Goal: Task Accomplishment & Management: Manage account settings

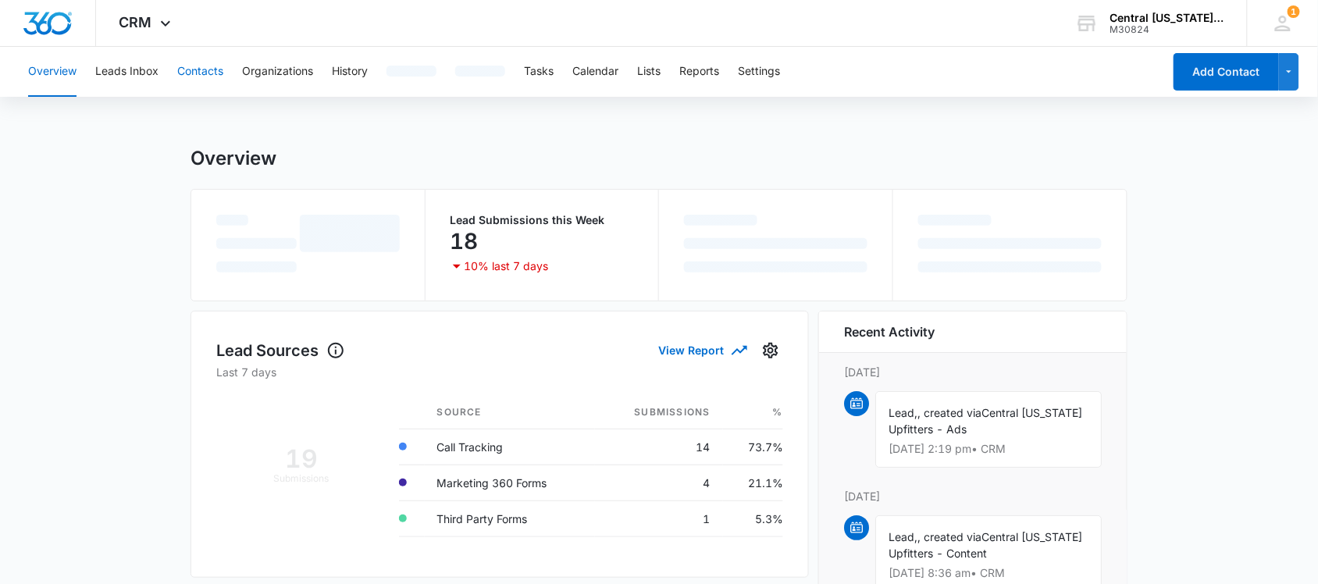
click at [205, 87] on button "Contacts" at bounding box center [200, 72] width 46 height 50
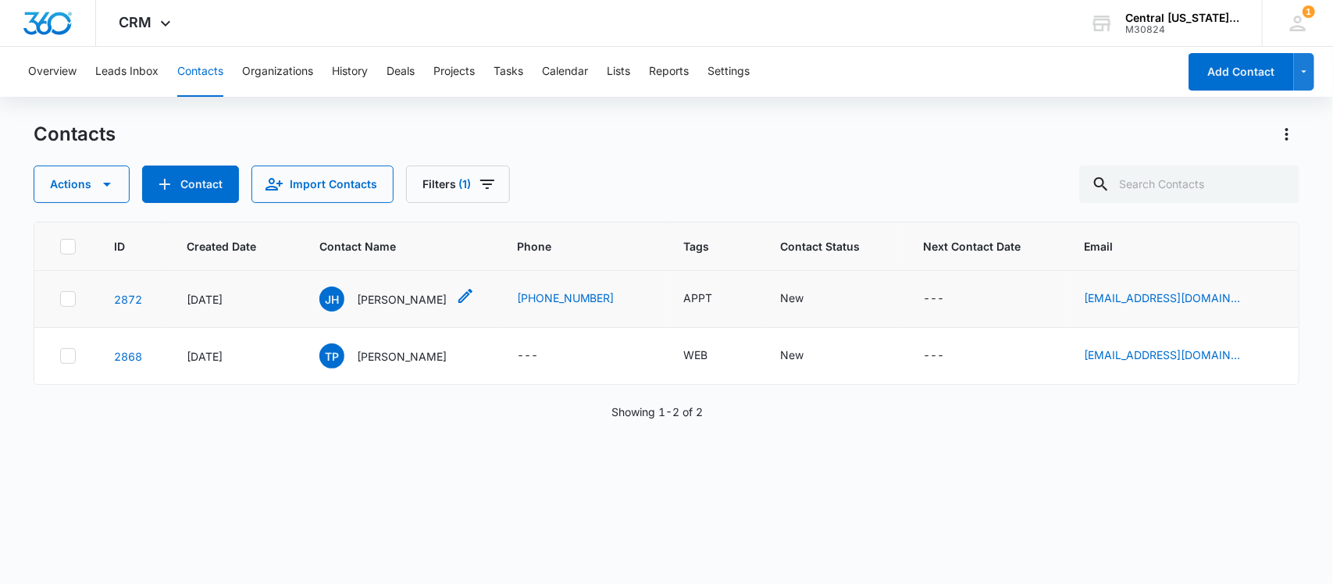
click at [379, 303] on p "[PERSON_NAME]" at bounding box center [402, 299] width 90 height 16
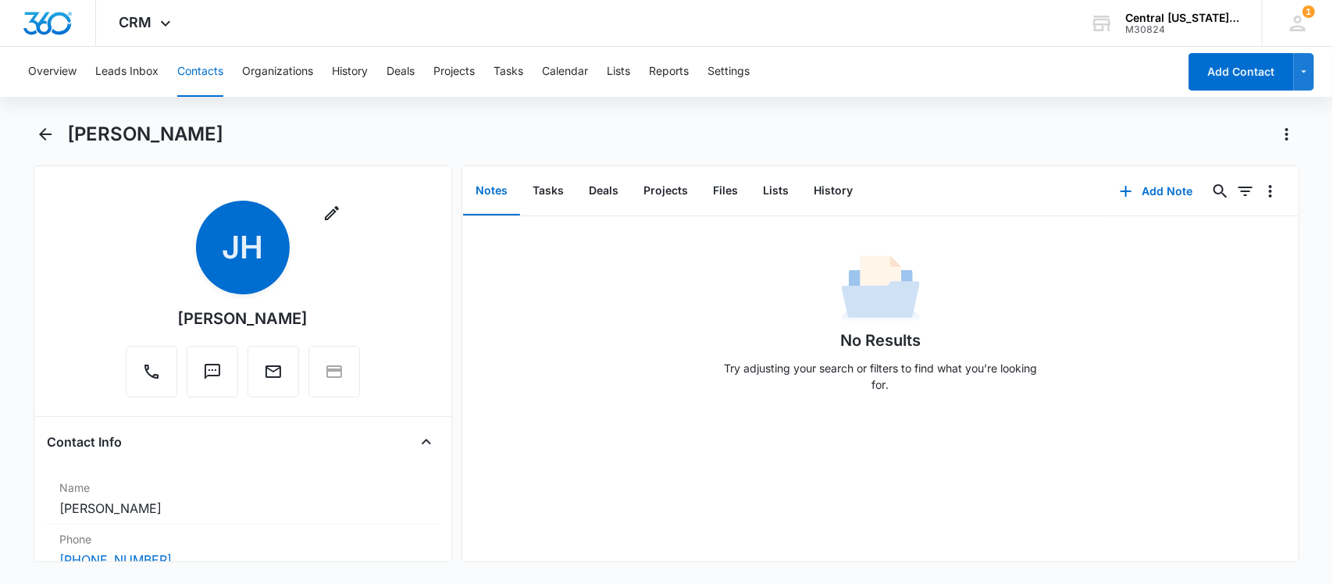
drag, startPoint x: 147, startPoint y: 258, endPoint x: 613, endPoint y: 317, distance: 469.8
click at [613, 317] on div "No Results Try adjusting your search or filters to find what you’re looking for." at bounding box center [880, 328] width 836 height 155
drag, startPoint x: 310, startPoint y: 328, endPoint x: 160, endPoint y: 310, distance: 151.0
click at [160, 310] on div "Remove [PERSON_NAME] [PERSON_NAME]" at bounding box center [243, 299] width 234 height 197
copy div "Remove JH"
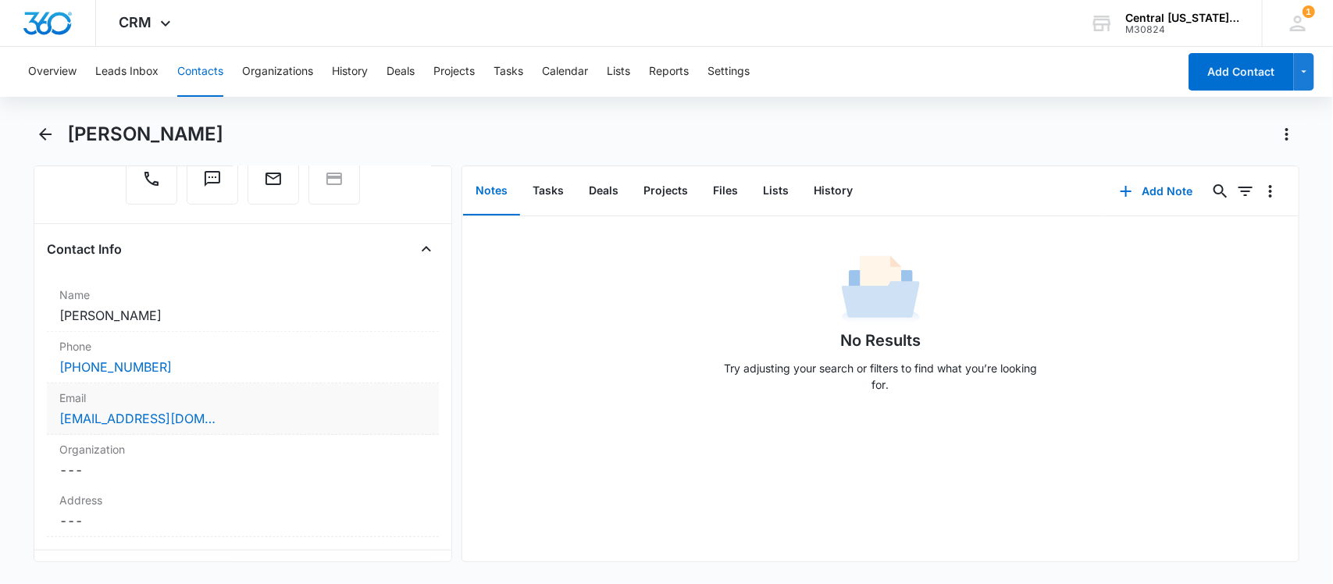
scroll to position [195, 0]
drag, startPoint x: 201, startPoint y: 371, endPoint x: 30, endPoint y: 369, distance: 171.0
click at [30, 369] on main "[PERSON_NAME] Remove [PERSON_NAME] [PERSON_NAME] Contact Info Name Cancel Save …" at bounding box center [666, 351] width 1333 height 459
copy link "[PHONE_NUMBER]"
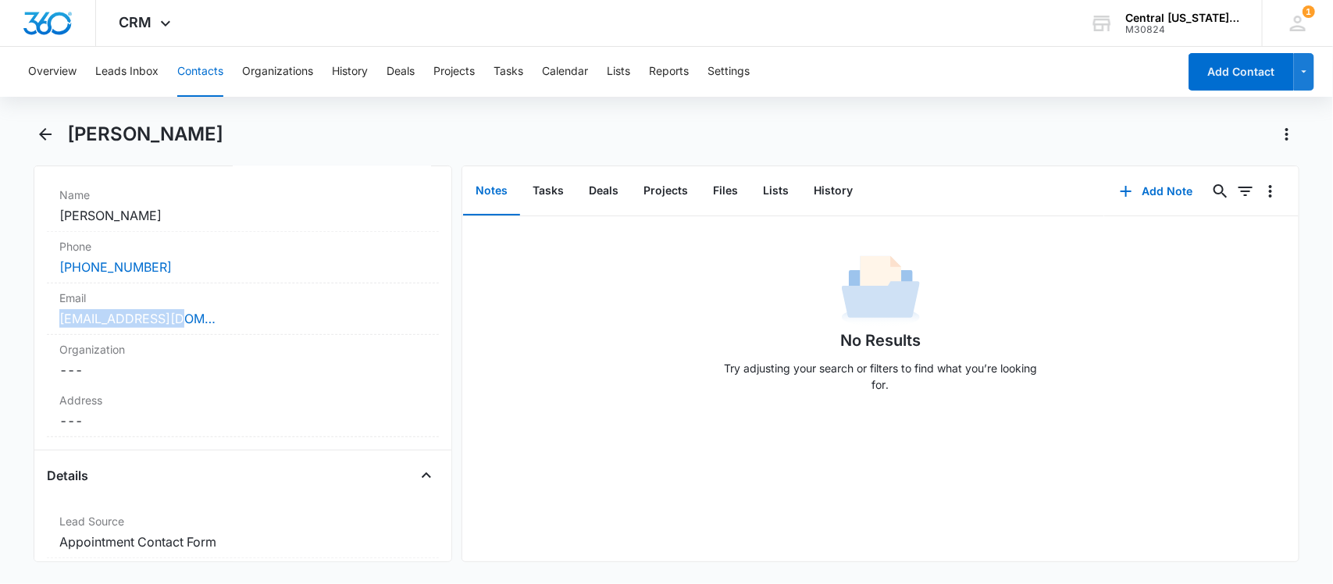
drag, startPoint x: 219, startPoint y: 328, endPoint x: 34, endPoint y: 329, distance: 185.0
click at [34, 329] on div "Remove [PERSON_NAME] [PERSON_NAME] Contact Info Name Cancel Save Changes [PERSO…" at bounding box center [243, 364] width 419 height 397
copy link "[EMAIL_ADDRESS][DOMAIN_NAME]"
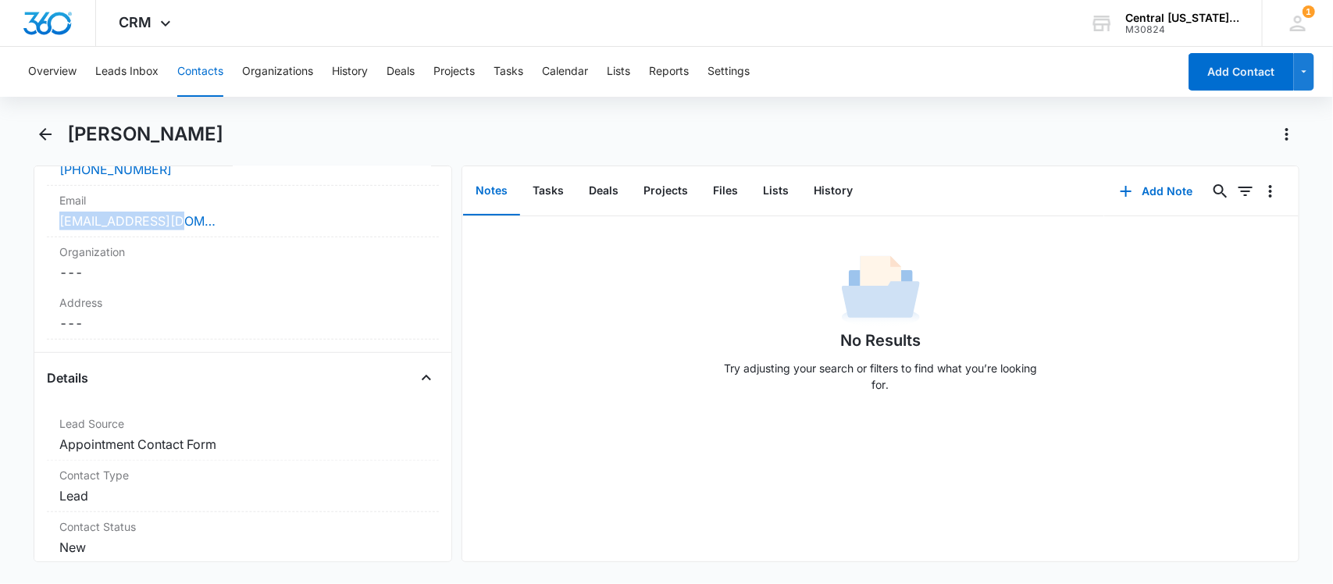
scroll to position [586, 0]
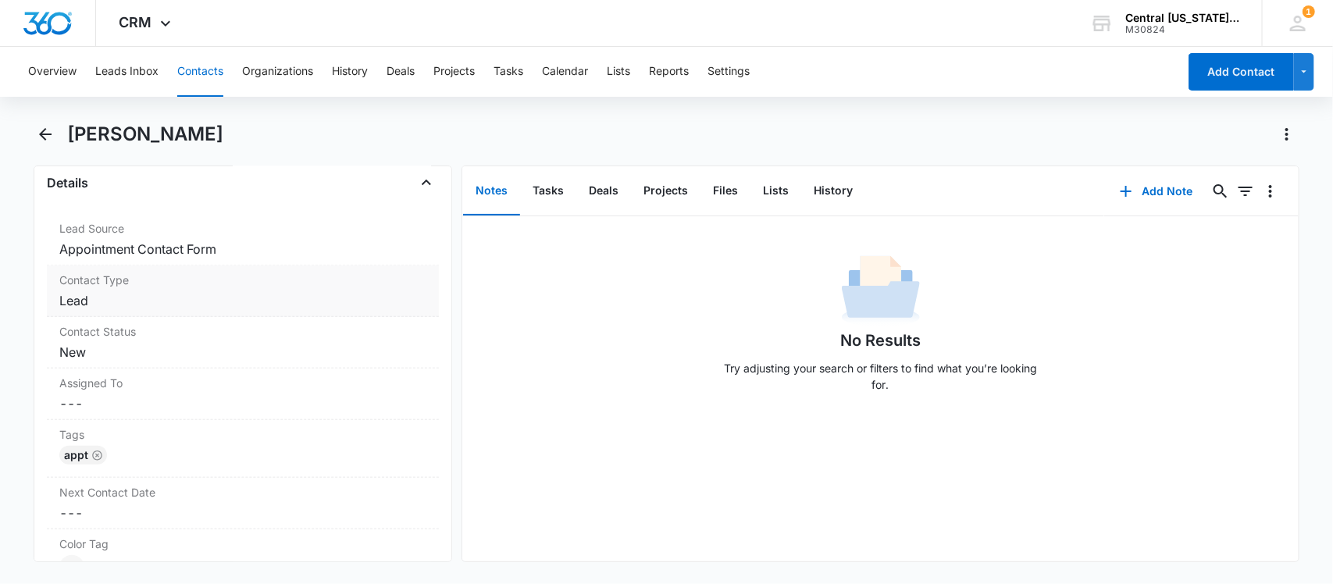
click at [106, 297] on dd "Cancel Save Changes Lead" at bounding box center [243, 300] width 368 height 19
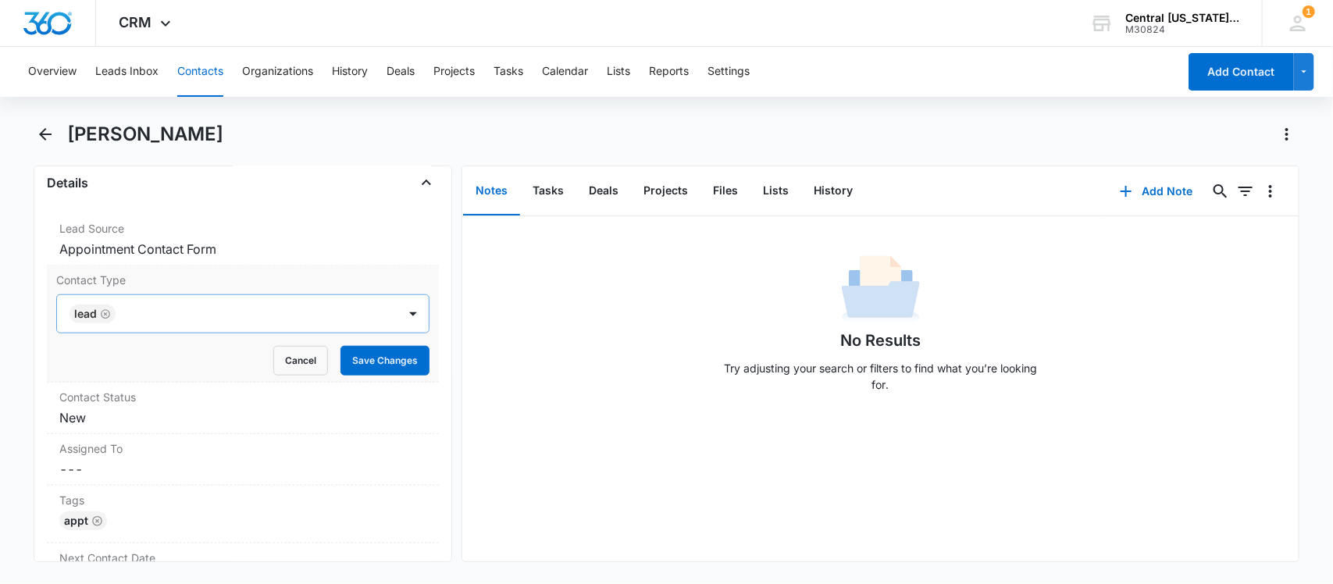
click at [101, 313] on icon "Remove Lead" at bounding box center [105, 313] width 9 height 9
click at [103, 313] on div at bounding box center [224, 314] width 307 height 22
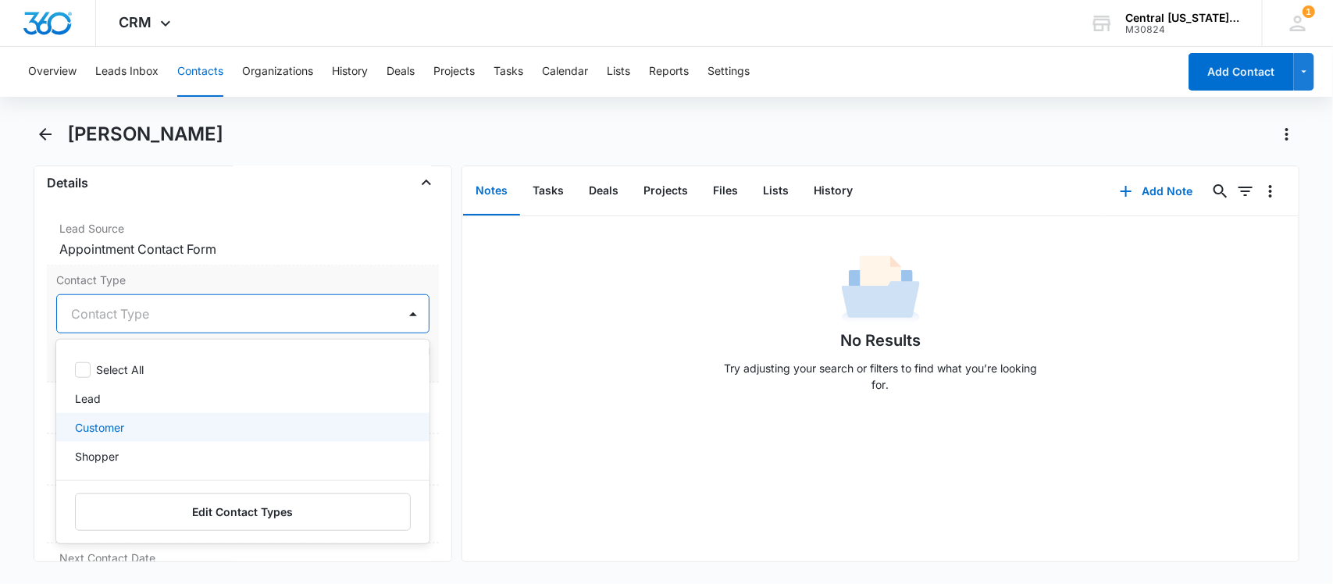
click at [103, 428] on p "Customer" at bounding box center [99, 427] width 49 height 16
click at [170, 311] on div at bounding box center [263, 314] width 229 height 22
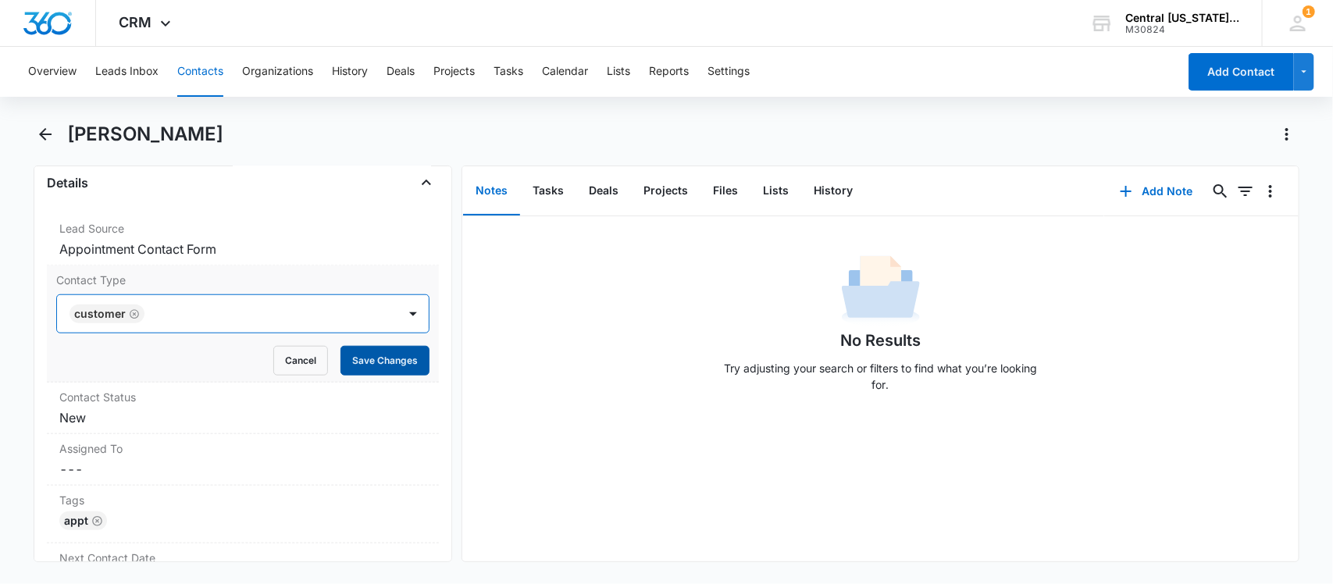
click at [351, 357] on button "Save Changes" at bounding box center [384, 361] width 89 height 30
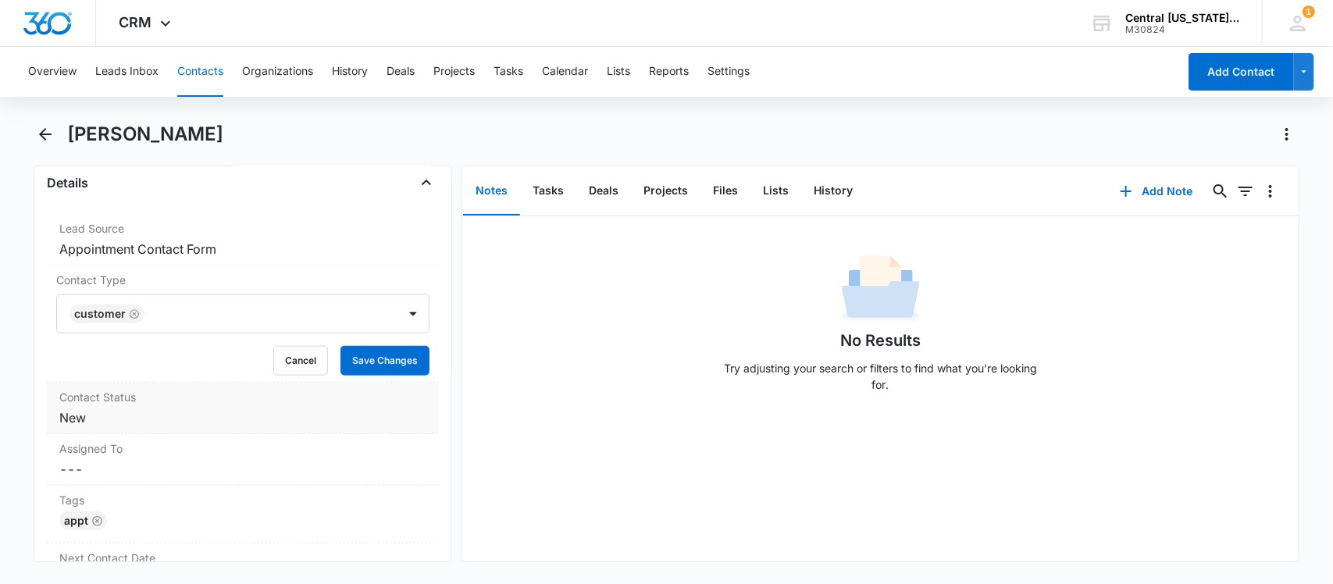
click at [117, 424] on dd "Cancel Save Changes New" at bounding box center [243, 417] width 368 height 19
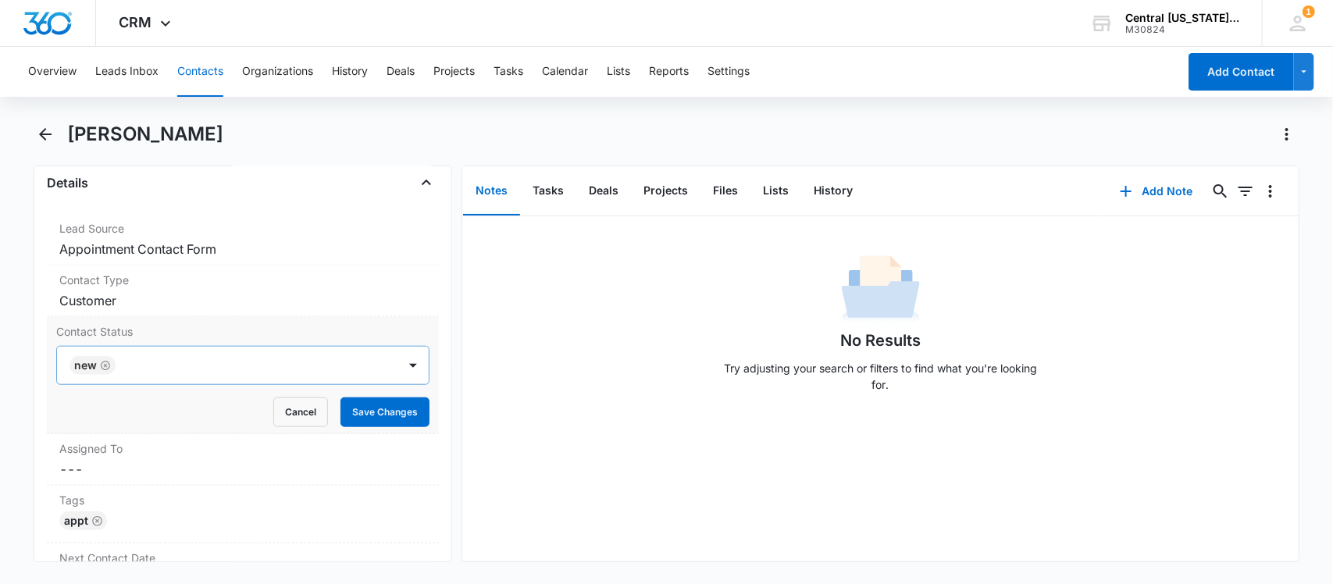
click at [101, 365] on icon "Remove New" at bounding box center [105, 365] width 9 height 9
click at [102, 371] on div at bounding box center [224, 365] width 307 height 22
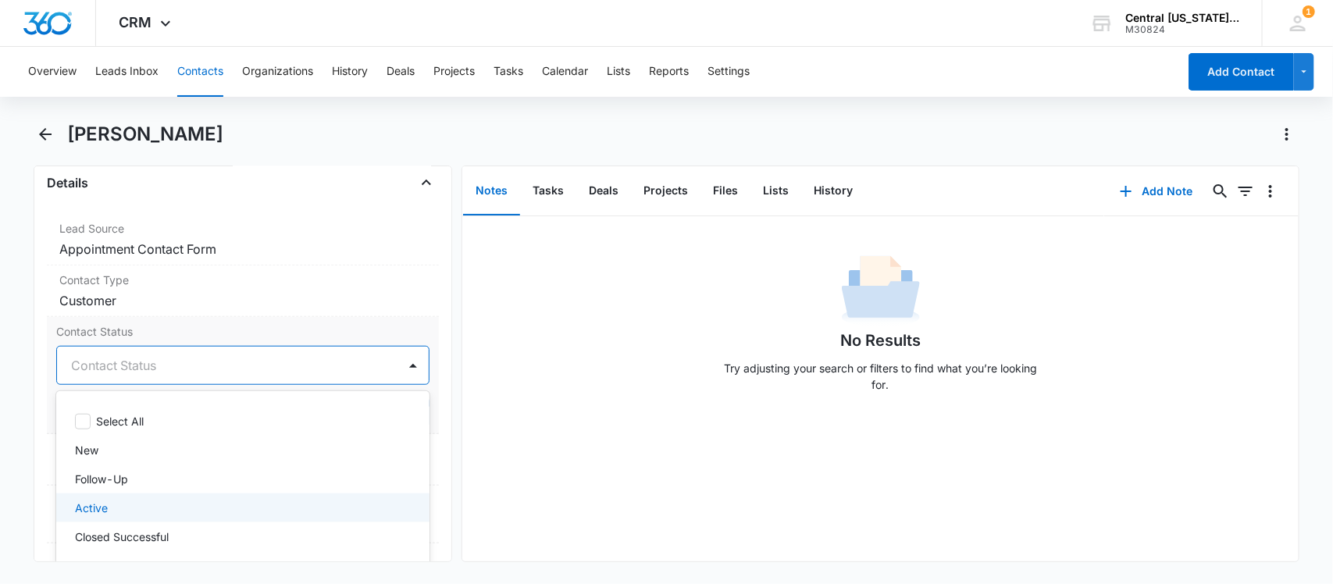
click at [103, 508] on p "Active" at bounding box center [91, 508] width 33 height 16
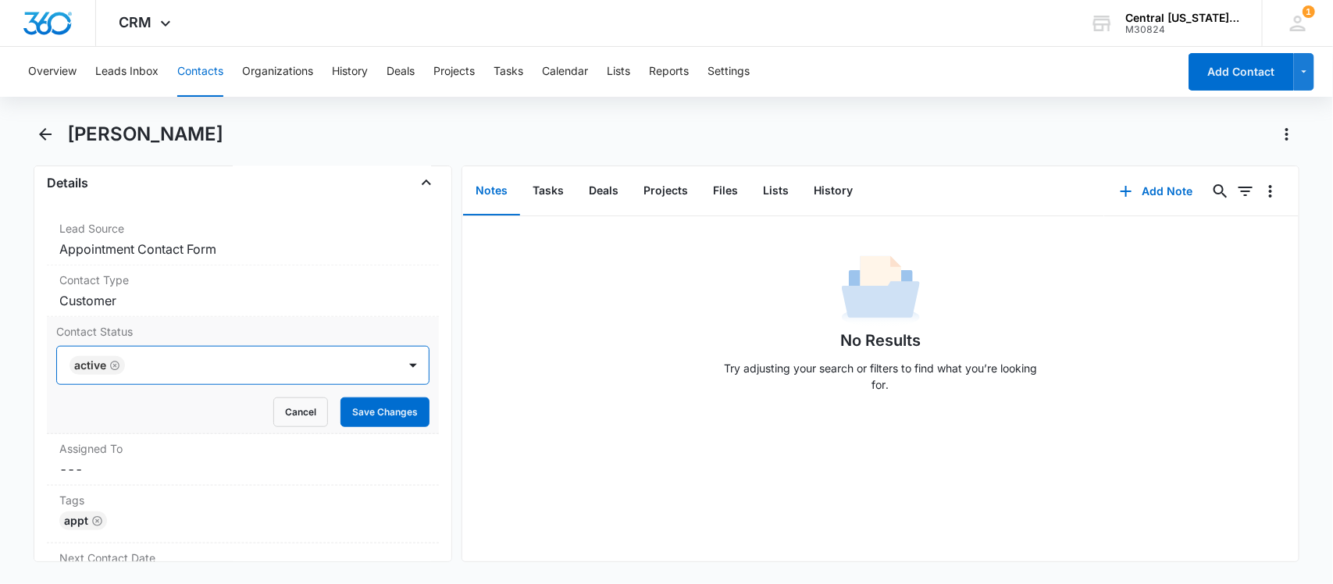
click at [176, 368] on div at bounding box center [254, 365] width 248 height 22
click at [368, 416] on button "Save Changes" at bounding box center [384, 412] width 89 height 30
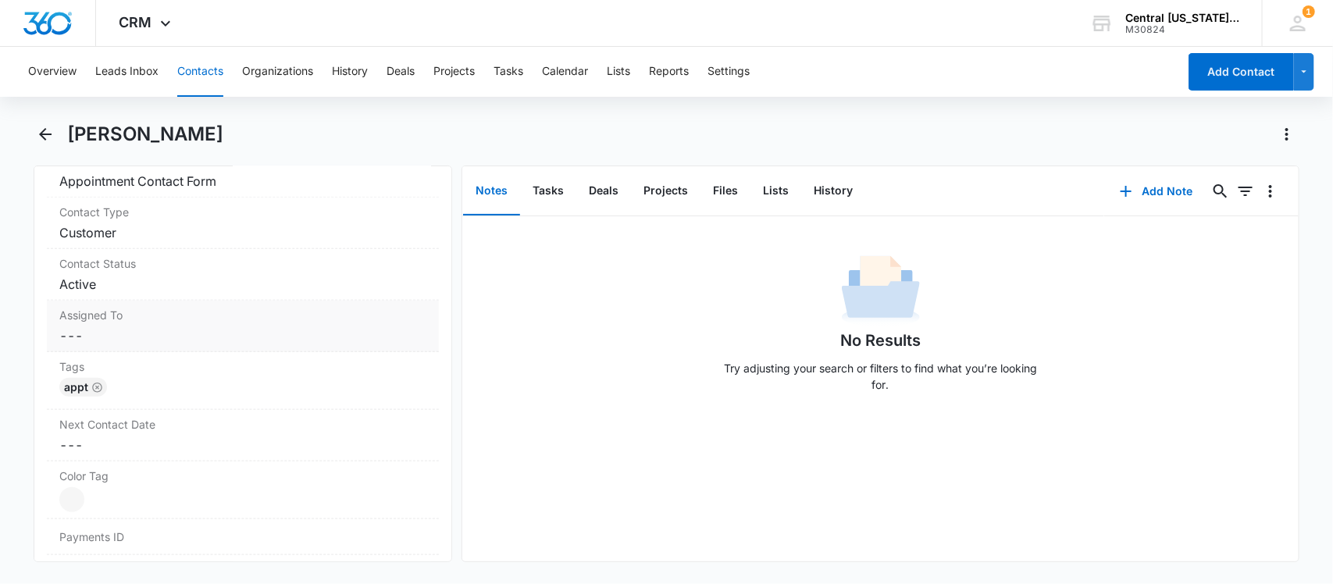
scroll to position [683, 0]
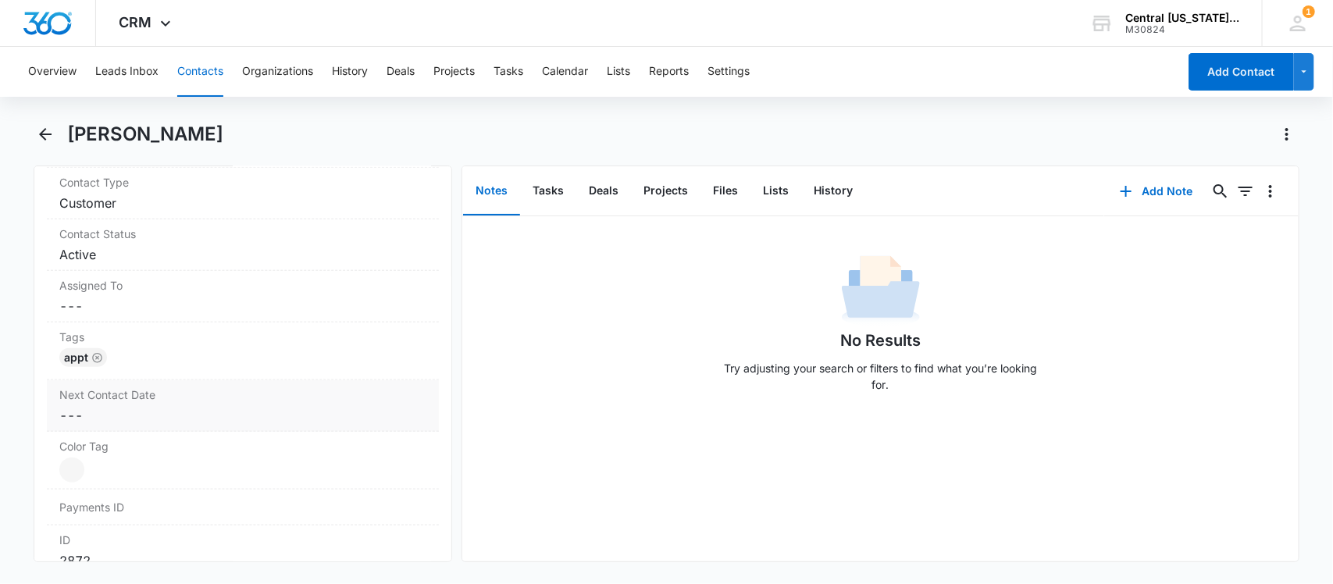
click at [119, 428] on div "Next Contact Date Cancel Save Changes ---" at bounding box center [243, 406] width 393 height 52
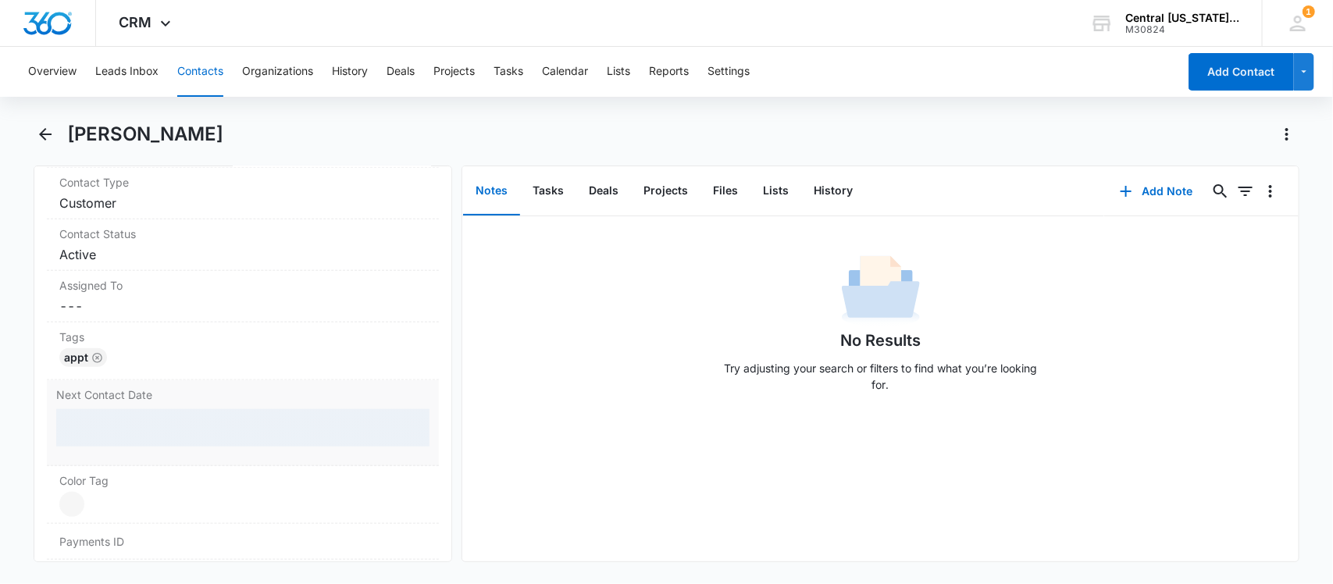
click at [116, 428] on div at bounding box center [243, 427] width 374 height 37
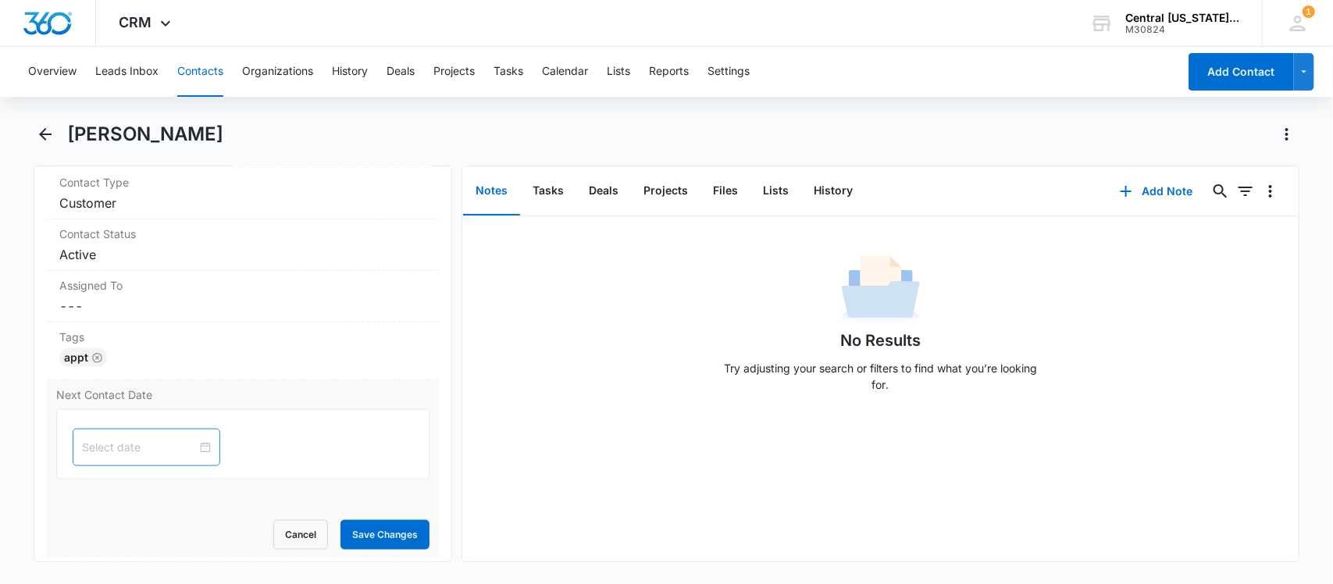
click at [116, 450] on input at bounding box center [139, 447] width 115 height 17
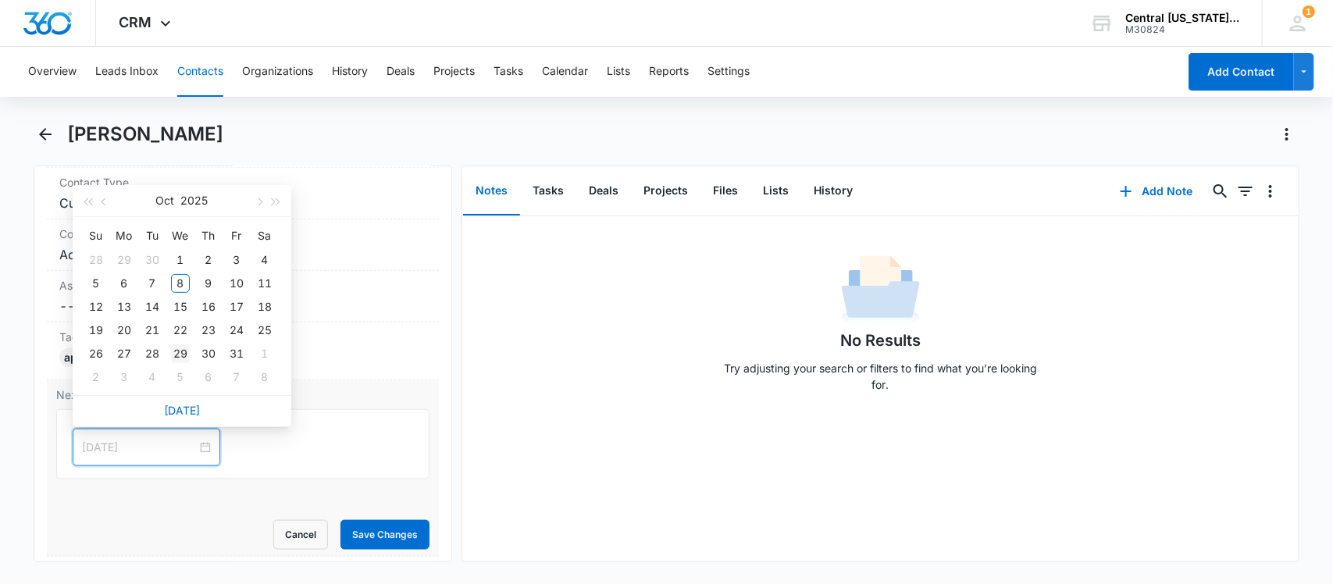
type input "[DATE]"
click at [176, 347] on div "29" at bounding box center [180, 353] width 19 height 19
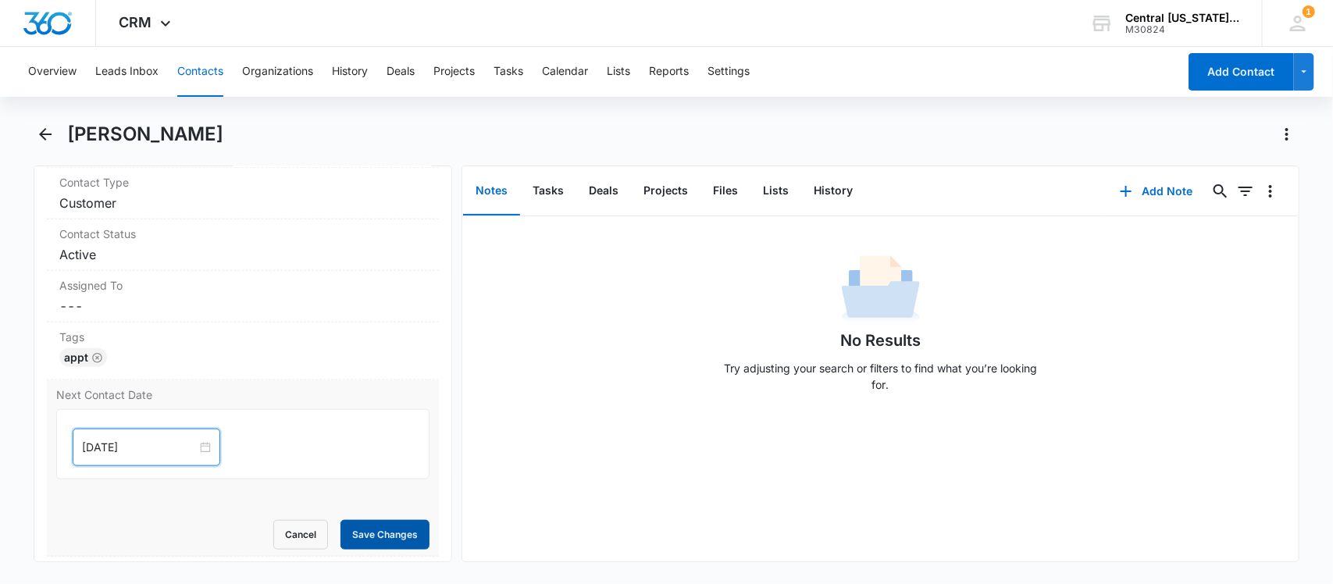
click at [345, 537] on button "Save Changes" at bounding box center [384, 535] width 89 height 30
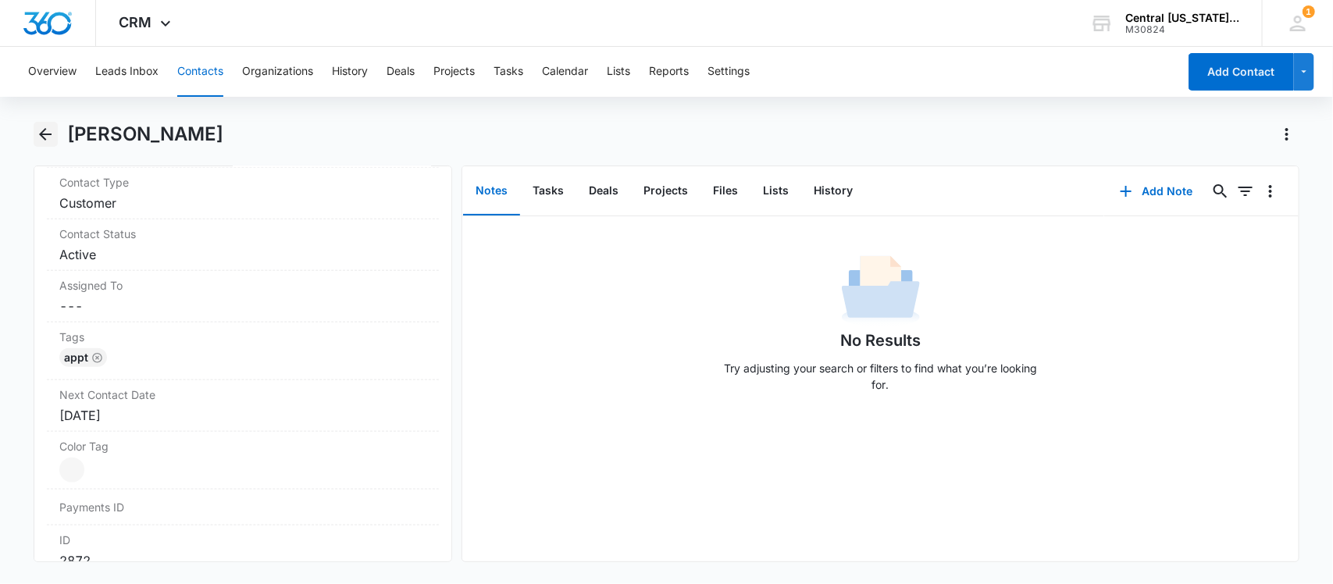
click at [41, 138] on icon "Back" at bounding box center [45, 134] width 19 height 19
